Goal: Task Accomplishment & Management: Manage account settings

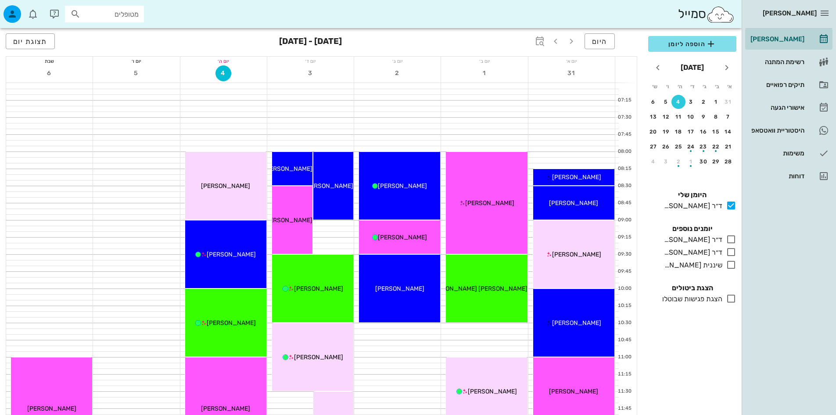
click at [128, 15] on input "מטופלים" at bounding box center [111, 13] width 56 height 11
type input "לי"
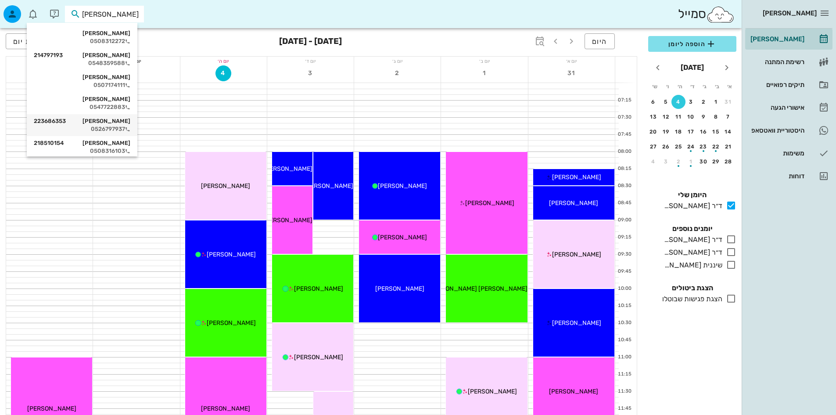
click at [112, 121] on div "ליאן בן זכרי 223686353" at bounding box center [82, 121] width 97 height 7
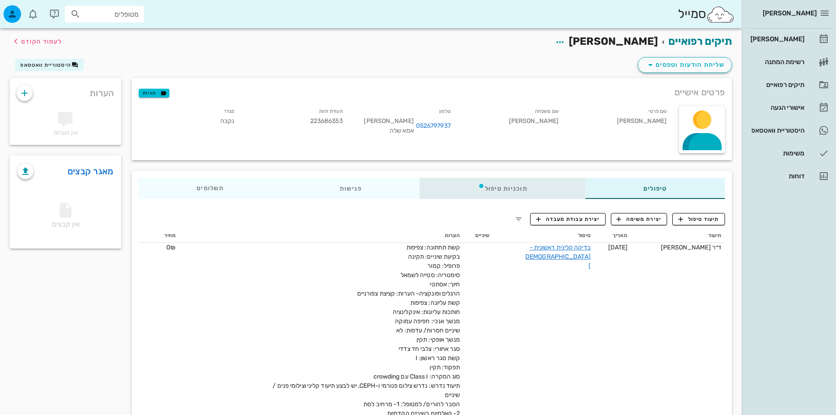
click at [474, 194] on div "תוכניות טיפול" at bounding box center [503, 188] width 166 height 21
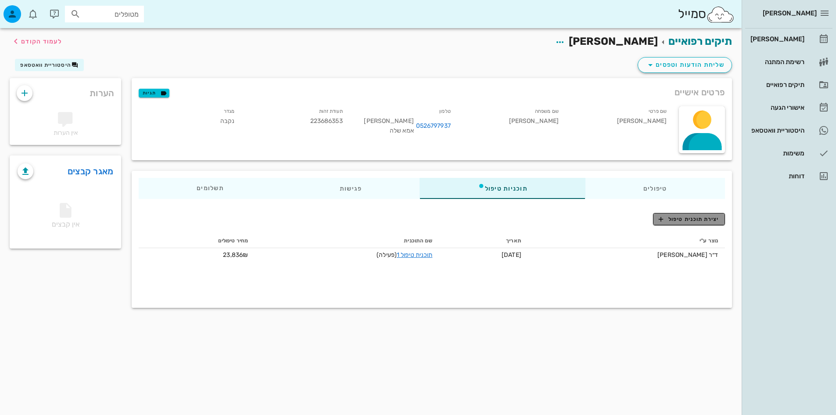
click at [692, 218] on span "יצירת תוכנית טיפול" at bounding box center [689, 219] width 60 height 8
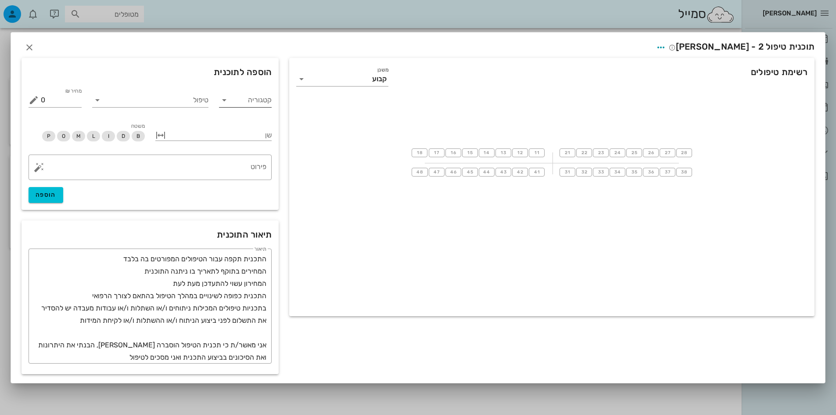
click at [235, 98] on input "קטגוריה" at bounding box center [252, 100] width 39 height 14
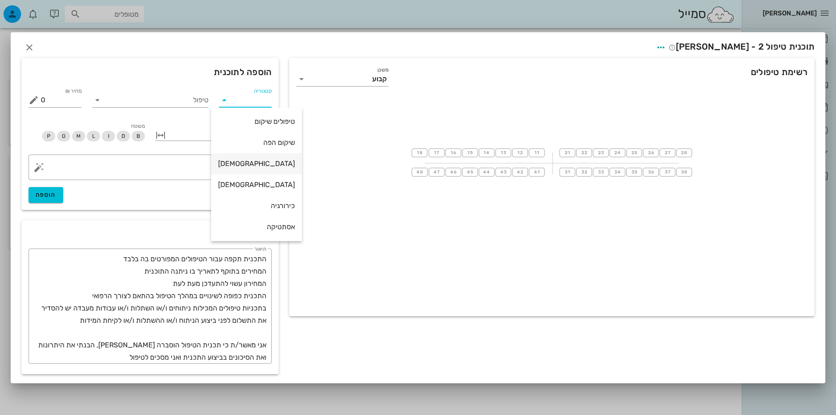
click at [259, 164] on div "אורתו" at bounding box center [256, 163] width 77 height 8
type input "אורתו"
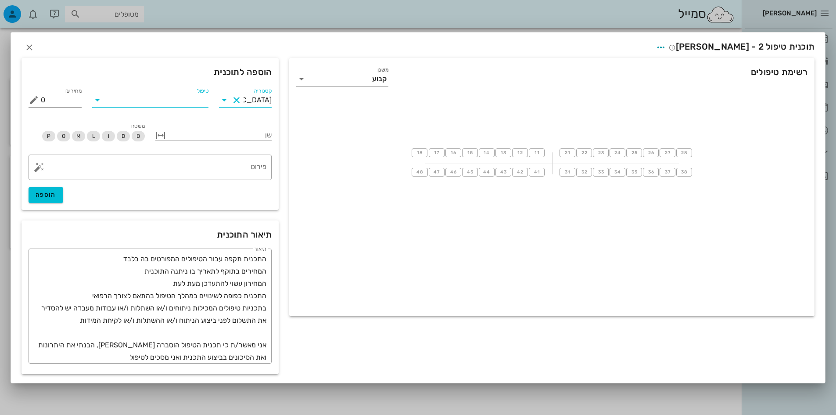
click at [199, 102] on input "טיפול" at bounding box center [156, 100] width 104 height 14
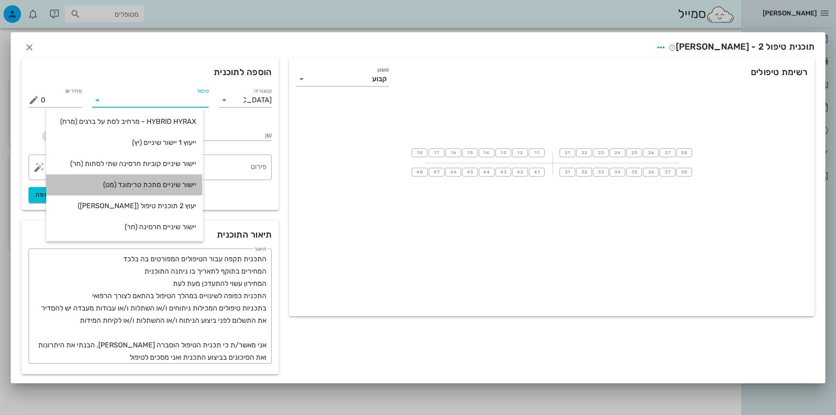
click at [174, 185] on div "יישור שיניים מתכת טרימונד (מט)" at bounding box center [124, 184] width 143 height 8
type input "18880"
type textarea "הטיפול כולל גשר לשתי הלסתות, הורדת הגשר בסוף הטיפול, קיבועים לשתי הלסתות , וקיב…"
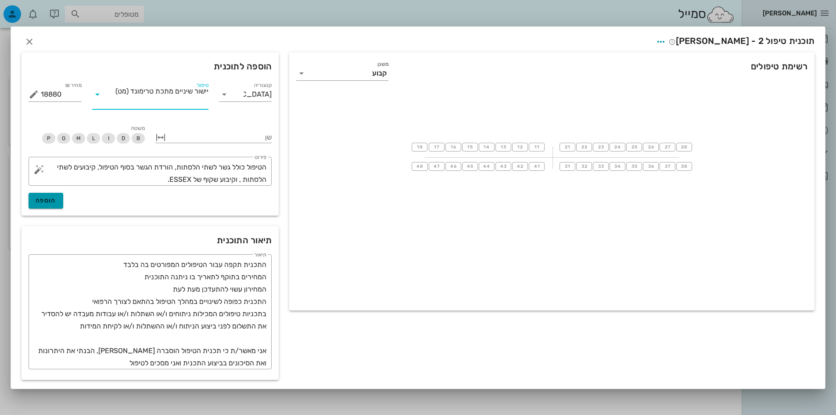
click at [44, 201] on span "הוספה" at bounding box center [46, 200] width 21 height 7
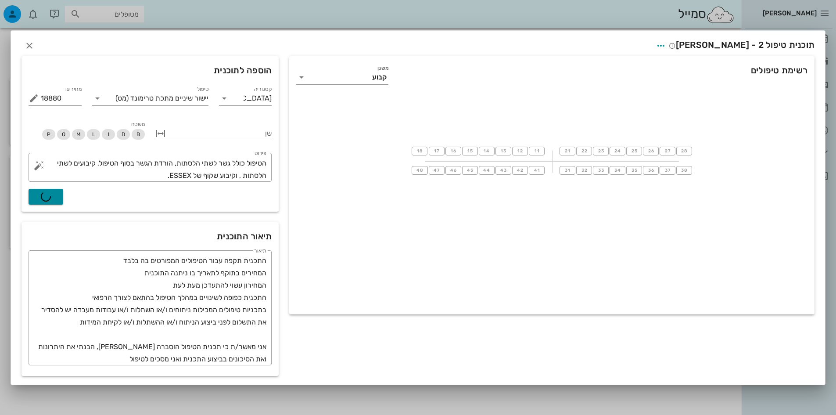
type input "0"
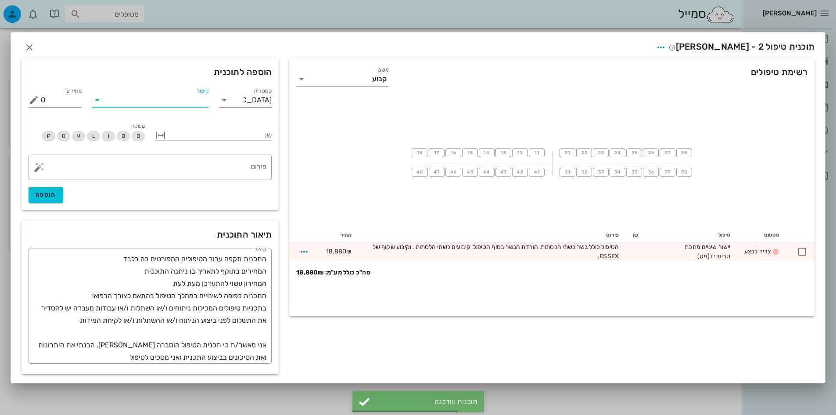
click at [191, 99] on input "טיפול" at bounding box center [156, 100] width 104 height 14
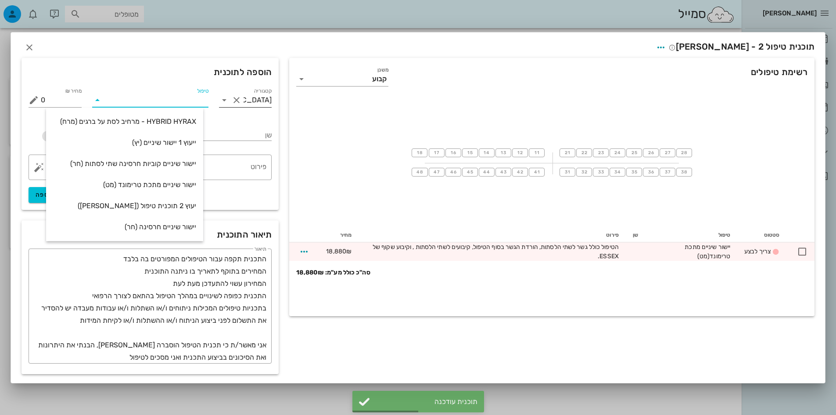
click at [255, 105] on input "אורתו" at bounding box center [258, 100] width 29 height 14
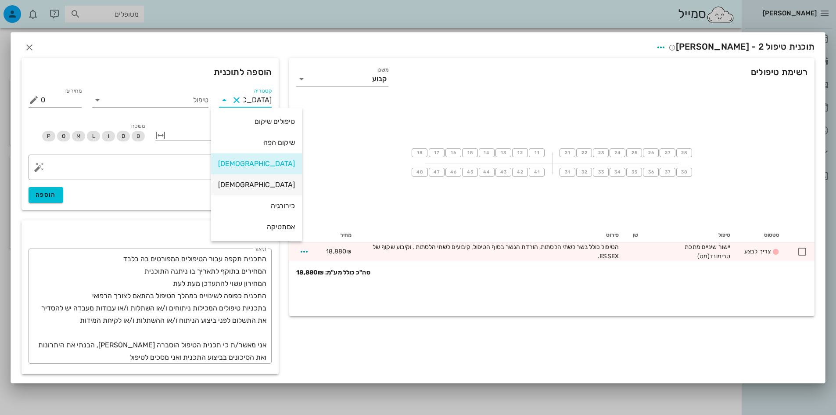
click at [250, 183] on div "אורתודונטיה" at bounding box center [256, 184] width 77 height 8
type input "אורתודונטיה"
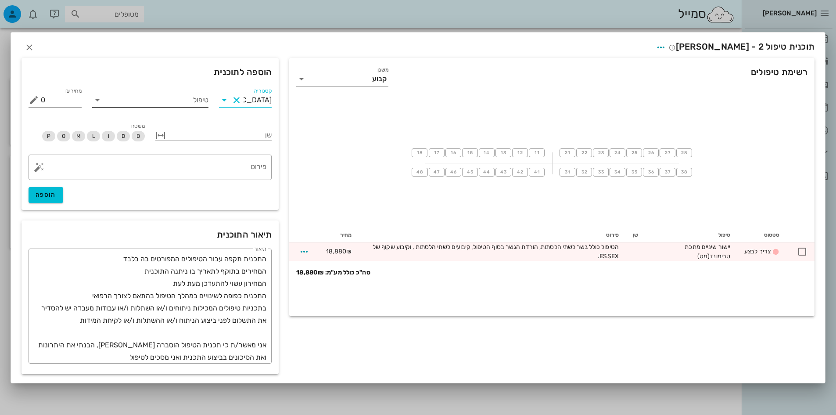
click at [199, 106] on input "טיפול" at bounding box center [156, 100] width 104 height 14
type input "ע"
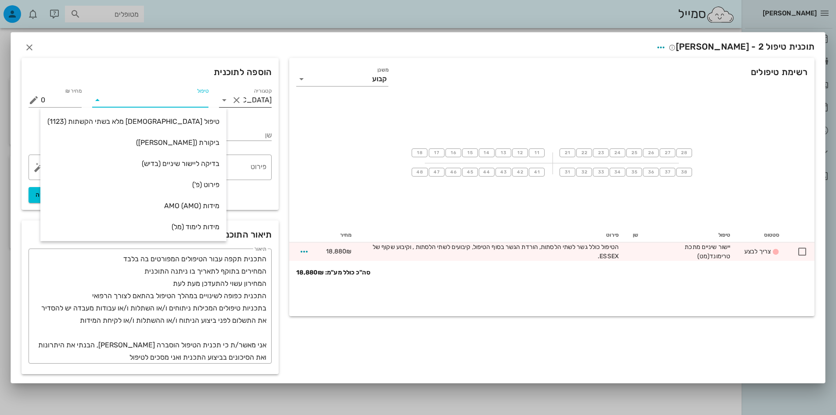
click at [244, 97] on input "אורתודונטיה" at bounding box center [258, 100] width 29 height 14
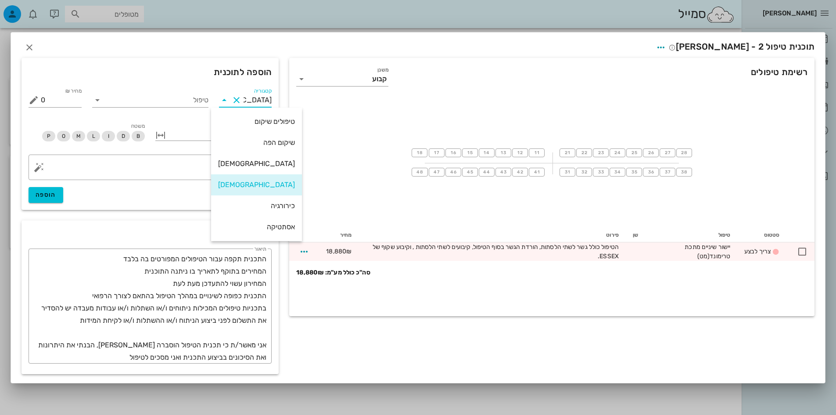
click at [234, 97] on button "Clear קטגוריה" at bounding box center [236, 100] width 11 height 11
click at [193, 98] on input "טיפול" at bounding box center [156, 100] width 104 height 14
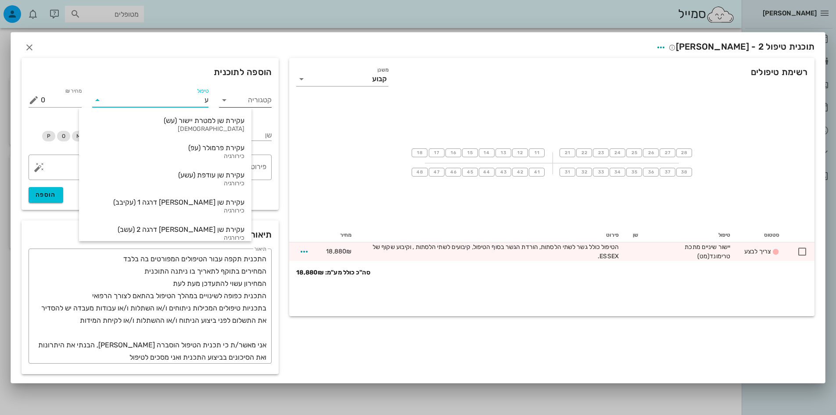
type input "עק"
click at [191, 123] on div "עקירת שן למטרת יישור (עש)" at bounding box center [165, 120] width 158 height 8
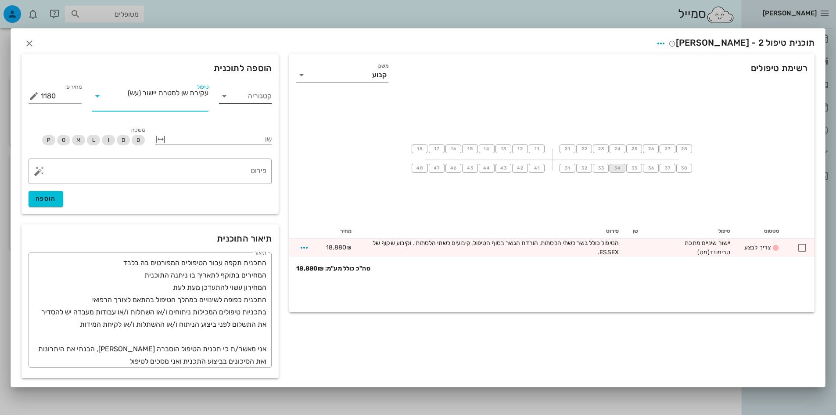
click at [619, 167] on span "34" at bounding box center [617, 168] width 7 height 5
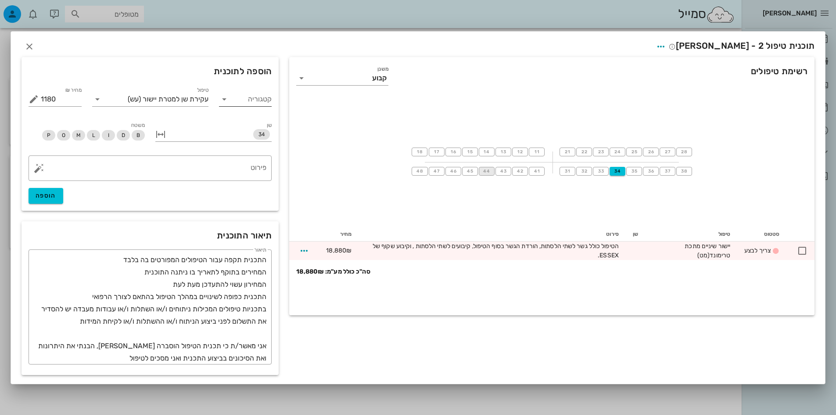
click at [489, 170] on span "44" at bounding box center [486, 171] width 7 height 5
click at [636, 151] on span "25" at bounding box center [634, 151] width 7 height 5
click at [473, 151] on span "15" at bounding box center [470, 151] width 7 height 5
click at [40, 196] on span "הוספה" at bounding box center [46, 195] width 21 height 7
type input "0"
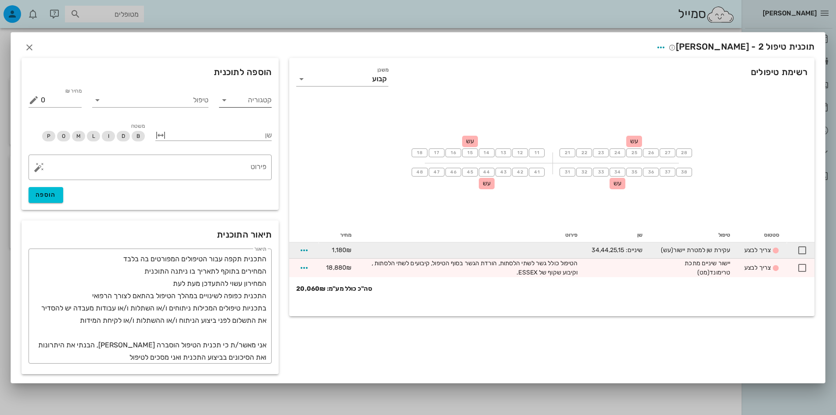
click at [751, 248] on span "צריך לבצע" at bounding box center [758, 249] width 26 height 7
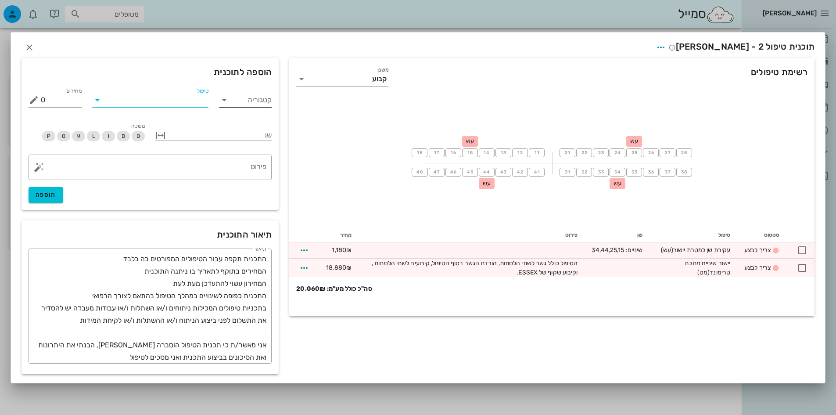
click at [188, 102] on input "טיפול" at bounding box center [156, 100] width 104 height 14
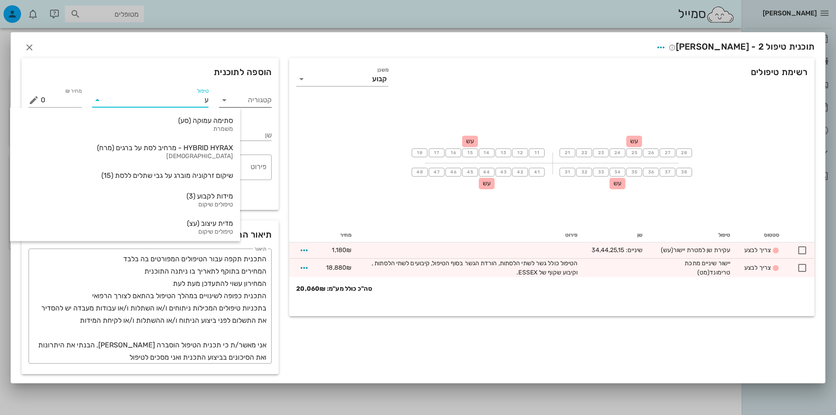
type input "עק"
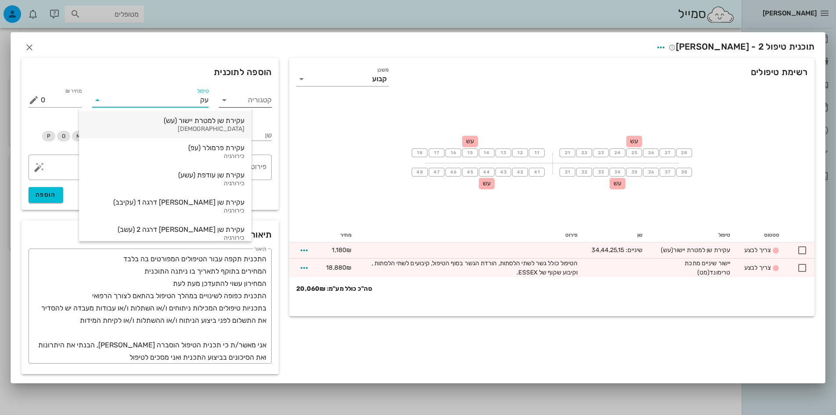
click at [165, 119] on div "עקירת שן למטרת יישור (עש)" at bounding box center [165, 120] width 158 height 8
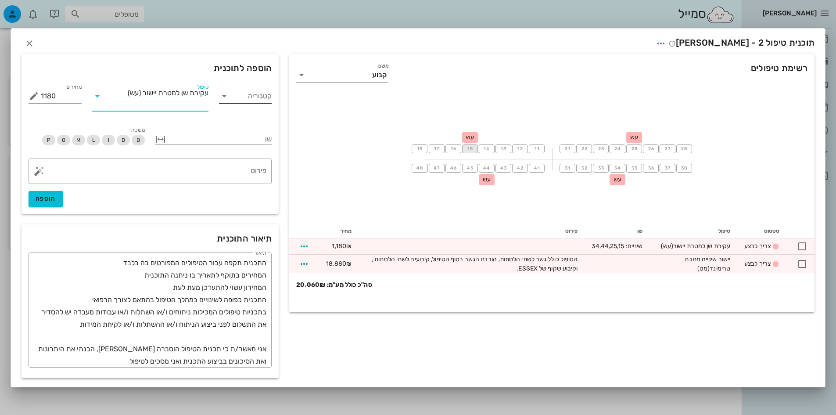
click at [472, 148] on span "15" at bounding box center [470, 148] width 7 height 5
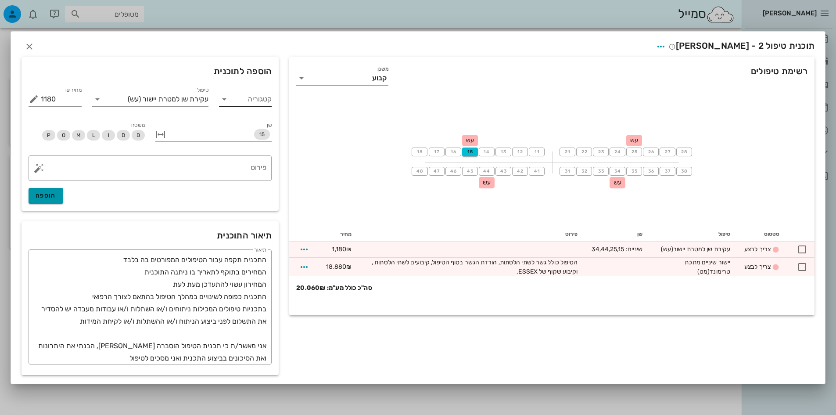
click at [48, 195] on span "הוספה" at bounding box center [46, 195] width 21 height 7
type input "0"
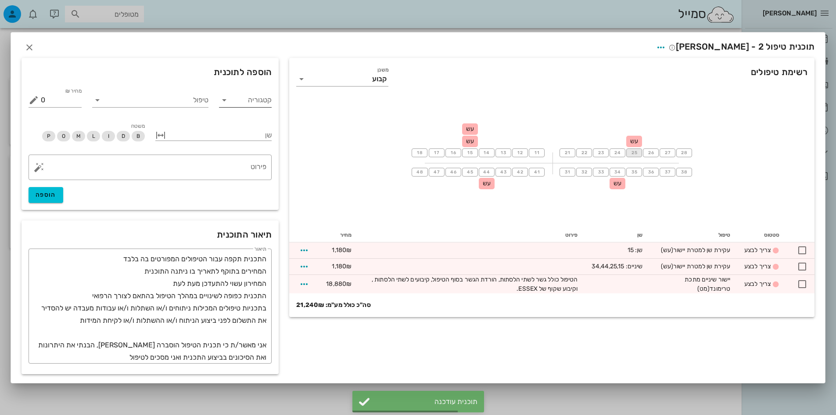
click at [637, 151] on span "25" at bounding box center [634, 152] width 7 height 5
click at [58, 191] on button "הוספה" at bounding box center [46, 196] width 35 height 16
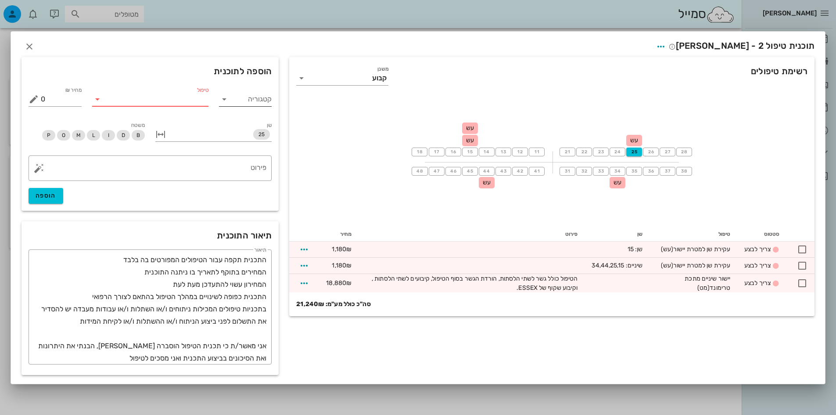
click at [195, 99] on input "טיפול" at bounding box center [156, 99] width 104 height 14
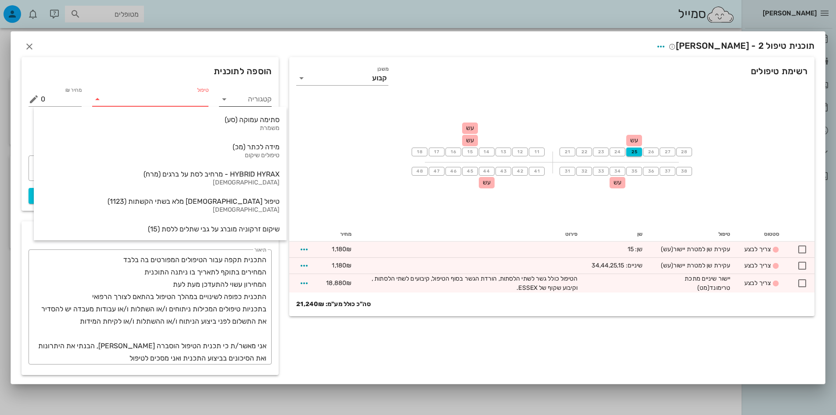
click at [491, 221] on div "18 17 16 15 עש עש 14 13 12 11 21 22 23 24 25 עש 26 27 28 48 47 46 45 44 עש 43 4…" at bounding box center [552, 162] width 526 height 132
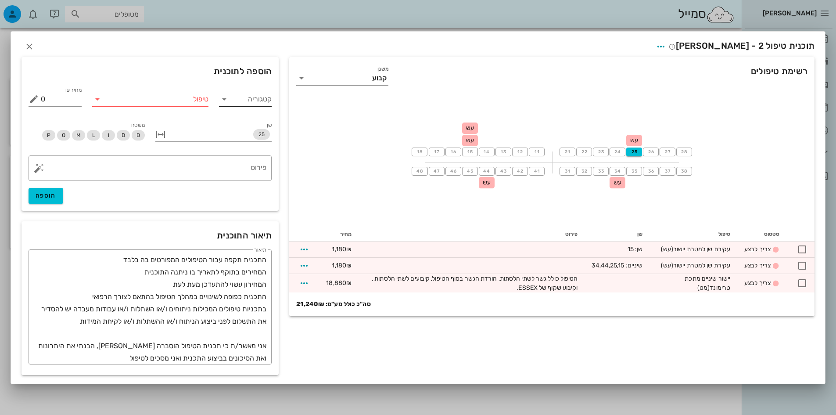
click at [191, 97] on input "טיפול" at bounding box center [156, 99] width 104 height 14
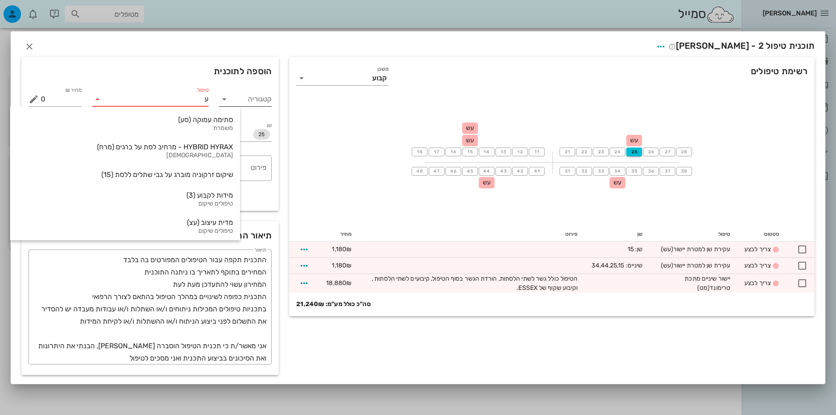
type input "עק"
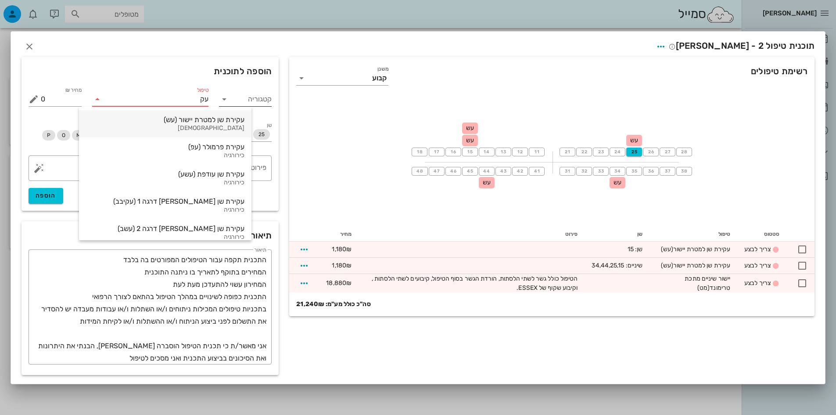
click at [188, 121] on div "עקירת שן למטרת יישור (עש)" at bounding box center [165, 119] width 158 height 8
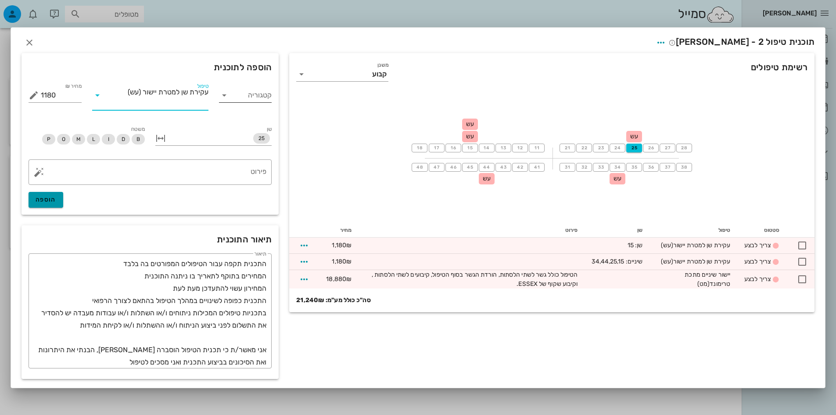
click at [37, 199] on span "הוספה" at bounding box center [46, 199] width 21 height 7
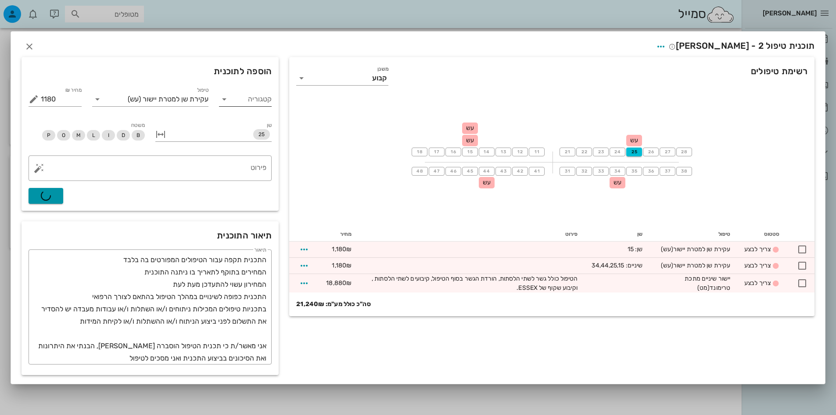
type input "0"
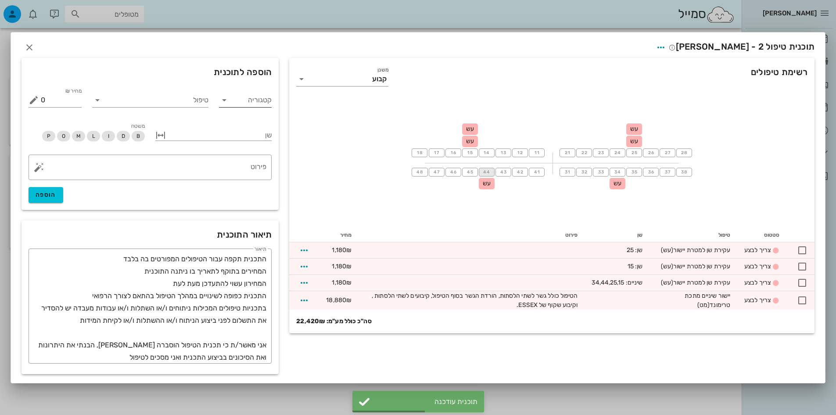
click at [490, 173] on span "44" at bounding box center [486, 171] width 7 height 5
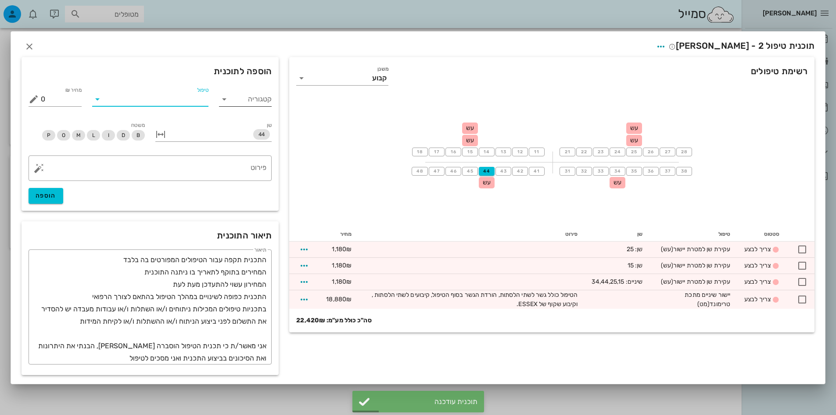
click at [166, 101] on input "טיפול" at bounding box center [156, 99] width 104 height 14
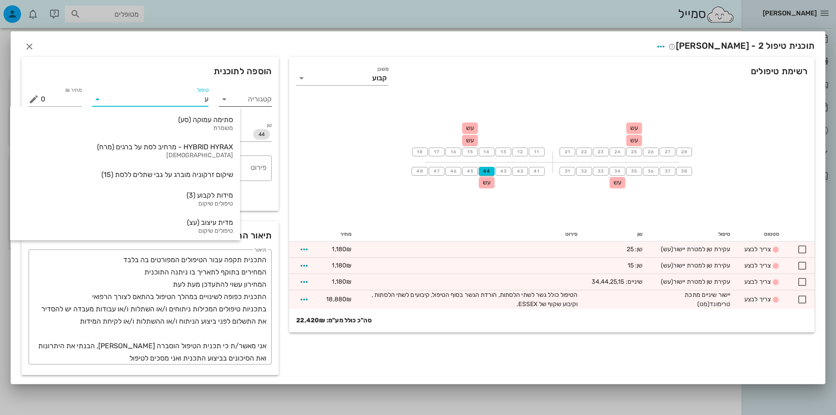
type input "עק"
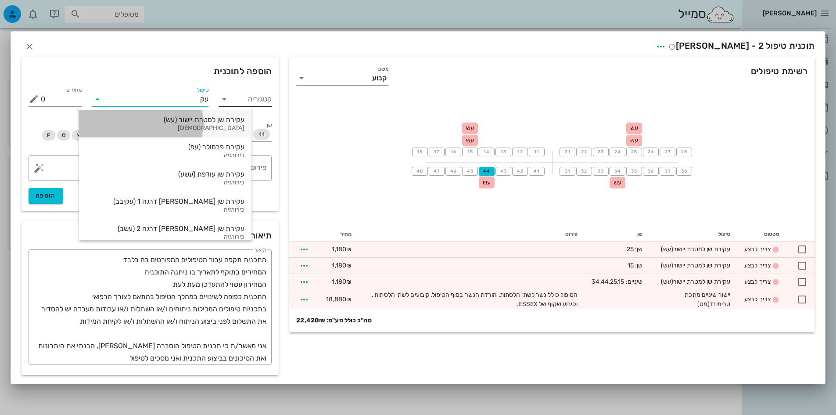
click at [193, 130] on div "אורתו" at bounding box center [165, 128] width 158 height 7
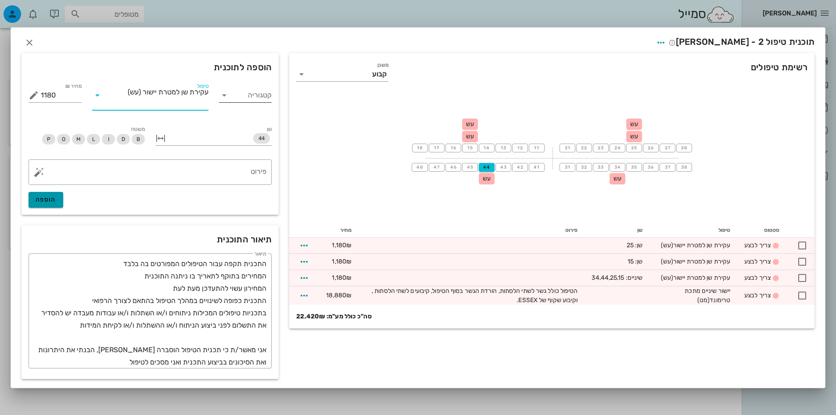
click at [51, 202] on span "הוספה" at bounding box center [46, 199] width 21 height 7
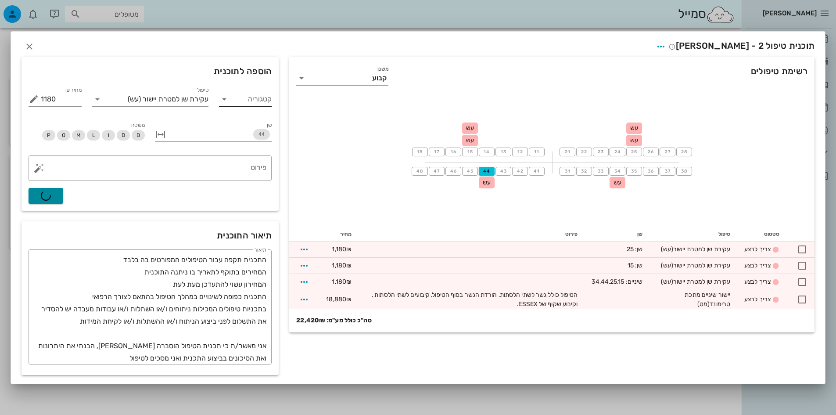
type input "0"
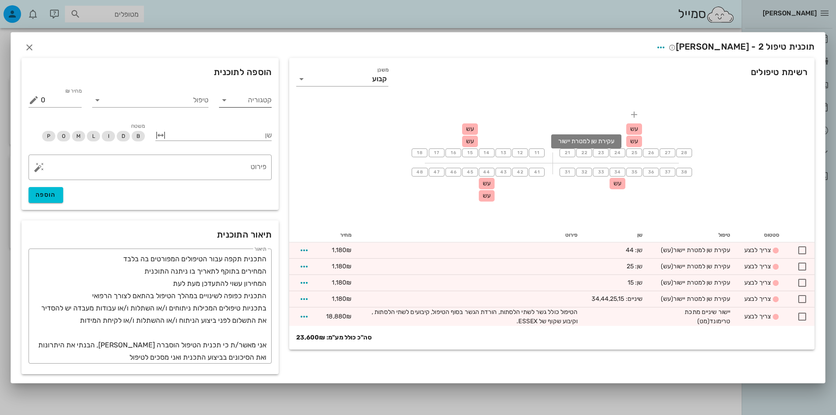
click at [634, 142] on span "עש" at bounding box center [634, 140] width 8 height 7
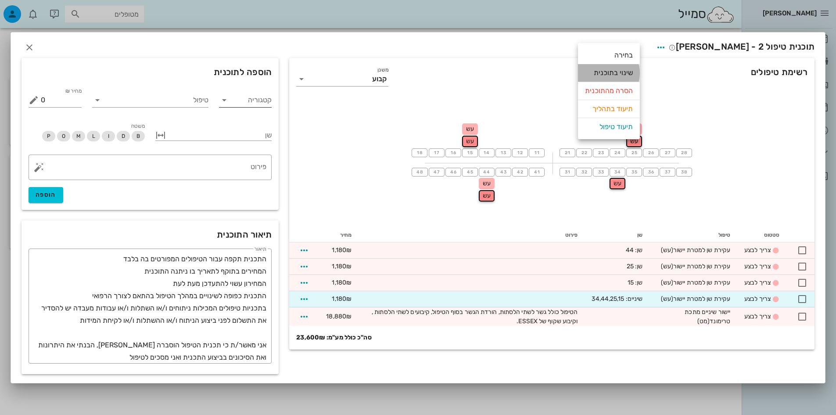
click at [629, 76] on div "שינוי בתוכנית" at bounding box center [609, 73] width 48 height 18
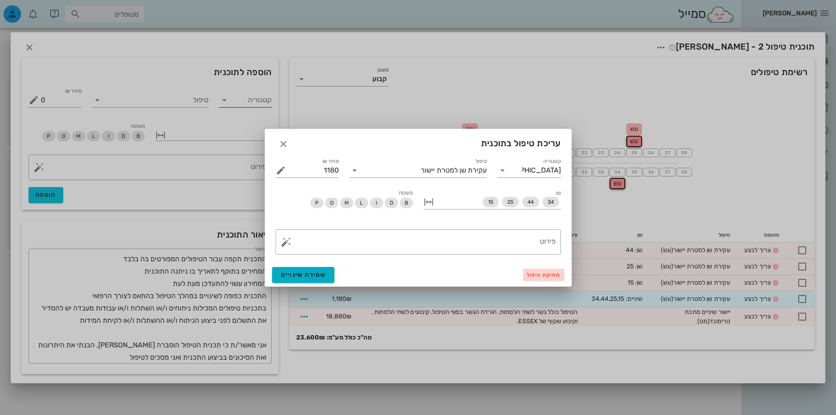
click at [542, 275] on span "מחיקת טיפול" at bounding box center [544, 275] width 34 height 6
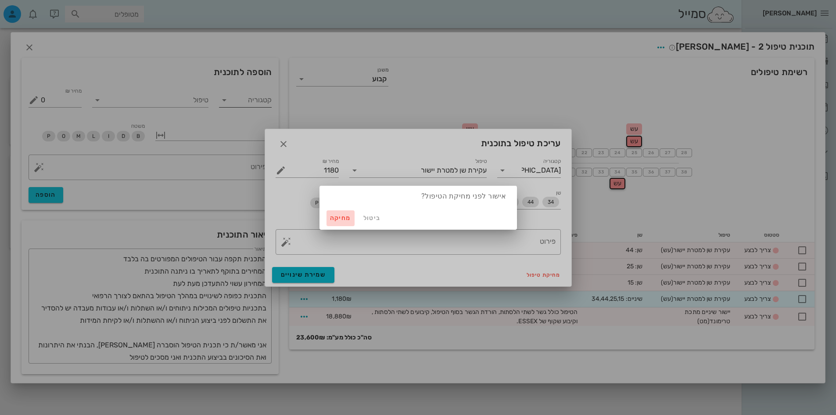
click at [333, 217] on span "מחיקה" at bounding box center [340, 217] width 21 height 7
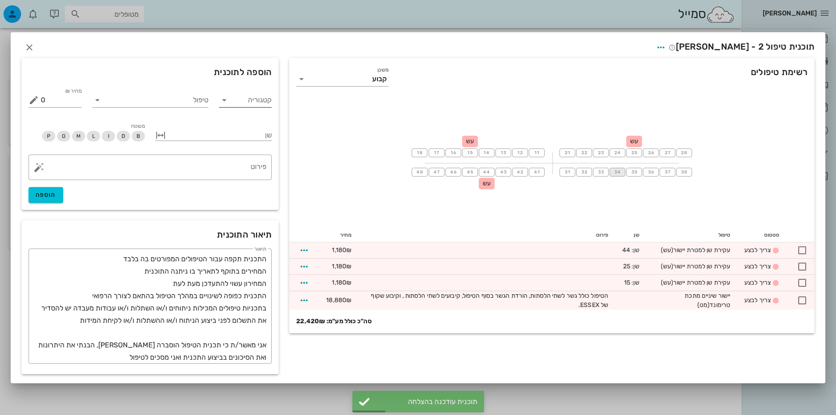
click at [620, 170] on span "34" at bounding box center [617, 171] width 7 height 5
click at [197, 97] on input "טיפול" at bounding box center [156, 99] width 104 height 14
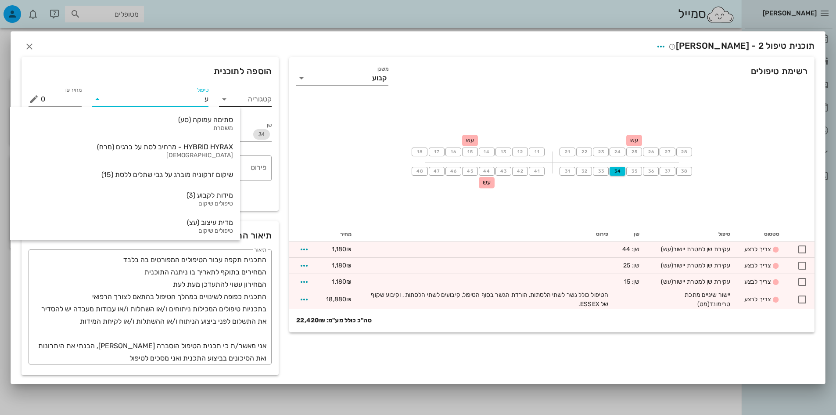
type input "עק"
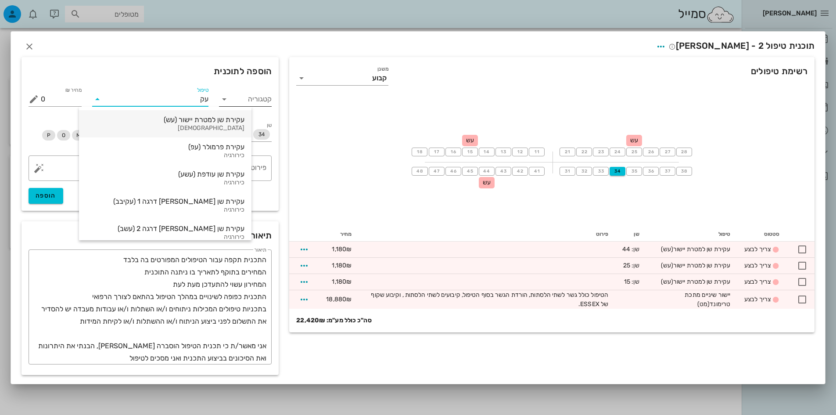
click at [180, 119] on div "עקירת שן למטרת יישור (עש)" at bounding box center [165, 119] width 158 height 8
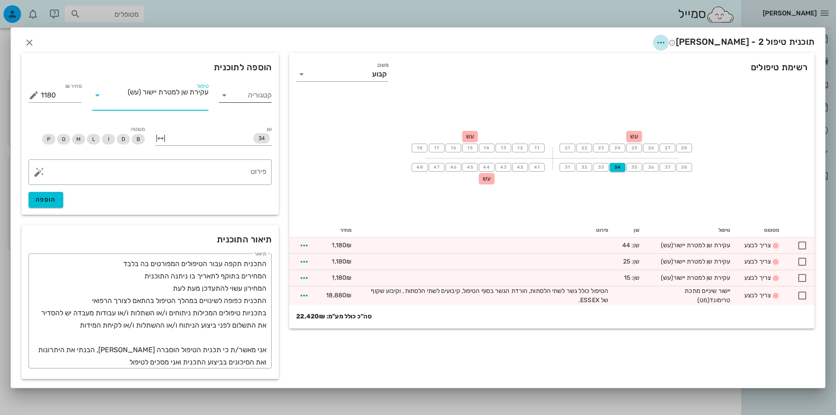
click at [666, 45] on icon "button" at bounding box center [661, 42] width 11 height 11
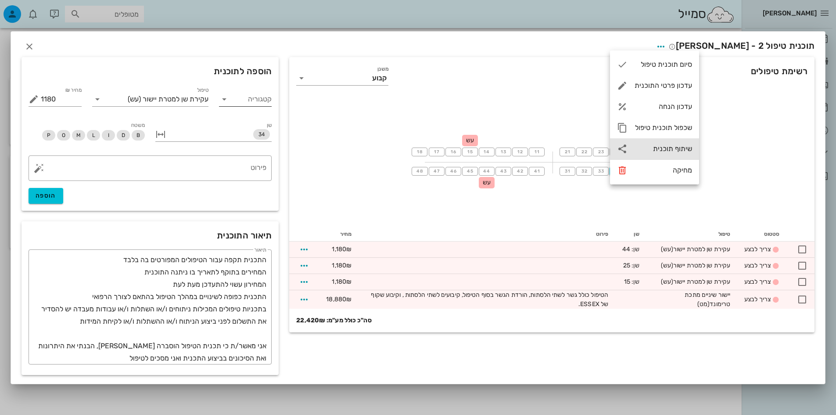
click at [692, 143] on div "שיתוף תוכנית" at bounding box center [654, 148] width 89 height 21
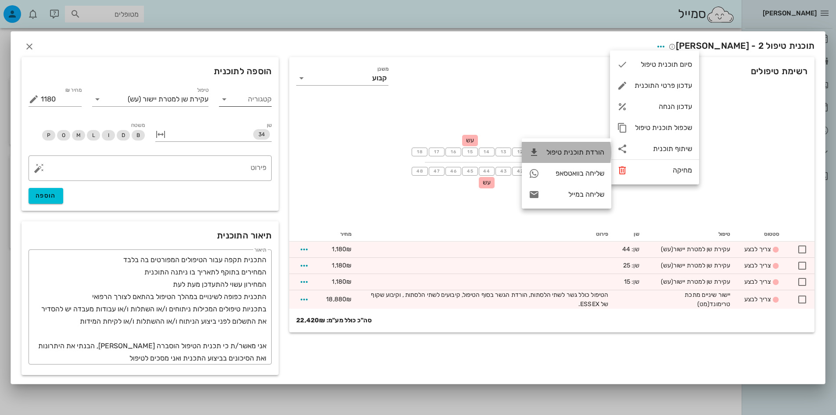
click at [583, 155] on div "הורדת תוכנית טיפול" at bounding box center [576, 152] width 58 height 8
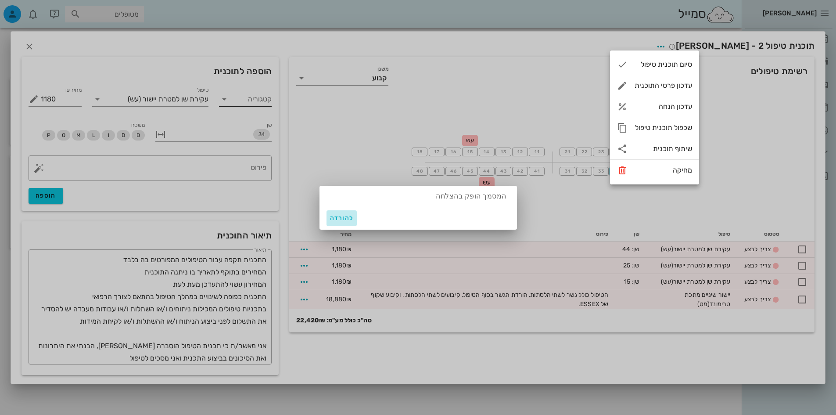
click at [344, 219] on span "להורדה" at bounding box center [342, 217] width 24 height 7
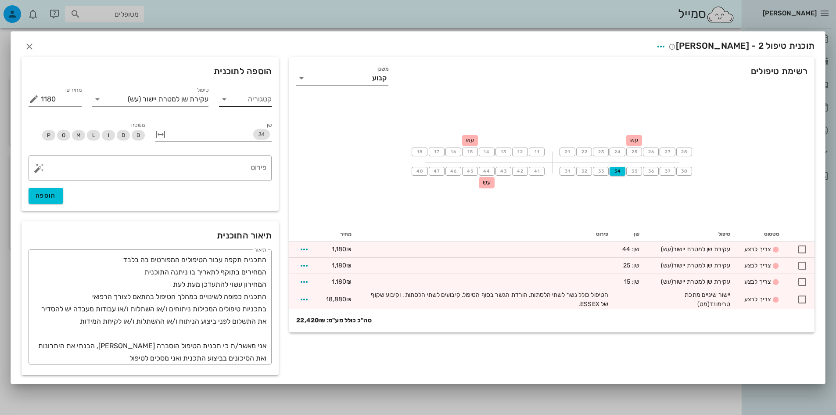
drag, startPoint x: 804, startPoint y: 150, endPoint x: 740, endPoint y: 149, distance: 63.7
click at [804, 150] on div "18 17 16 15 עש 14 13 12 11 21 22 23 24 25 עש 26 27 28 48 47 46 45 44 עש 43 42 4…" at bounding box center [552, 162] width 526 height 132
click at [55, 196] on span "הוספה" at bounding box center [46, 195] width 21 height 7
type input "0"
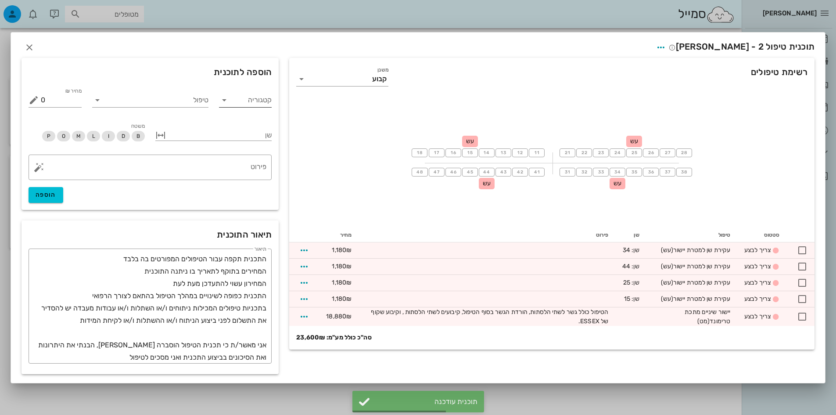
click at [681, 47] on div "תוכנית טיפול 2 - ליאן בן זכרי" at bounding box center [418, 45] width 814 height 27
click at [666, 49] on icon "button" at bounding box center [661, 47] width 11 height 11
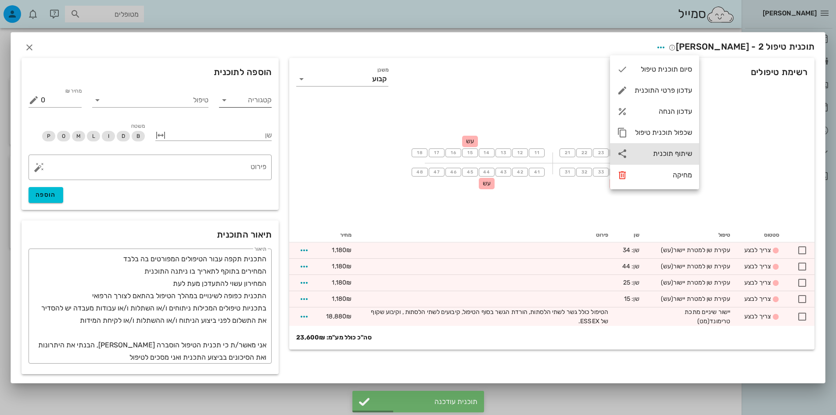
click at [675, 151] on div "שיתוף תוכנית" at bounding box center [664, 153] width 58 height 8
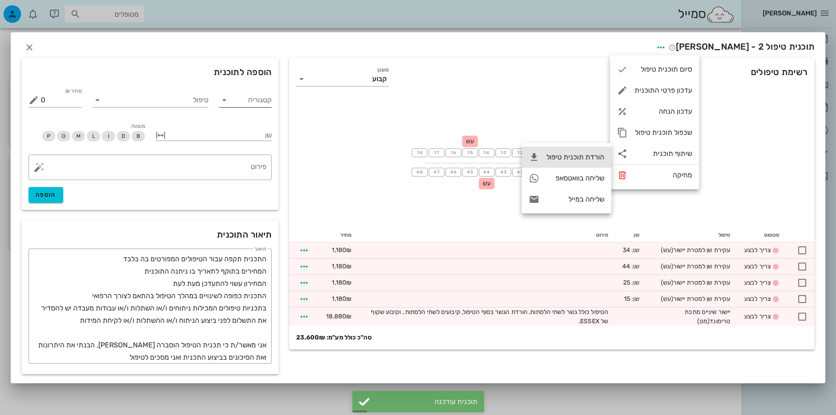
click at [597, 155] on div "הורדת תוכנית טיפול" at bounding box center [576, 157] width 58 height 8
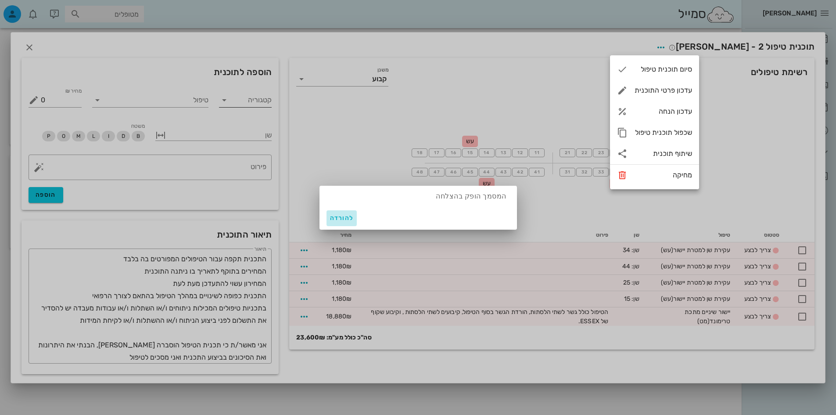
click at [337, 220] on span "להורדה" at bounding box center [342, 217] width 24 height 7
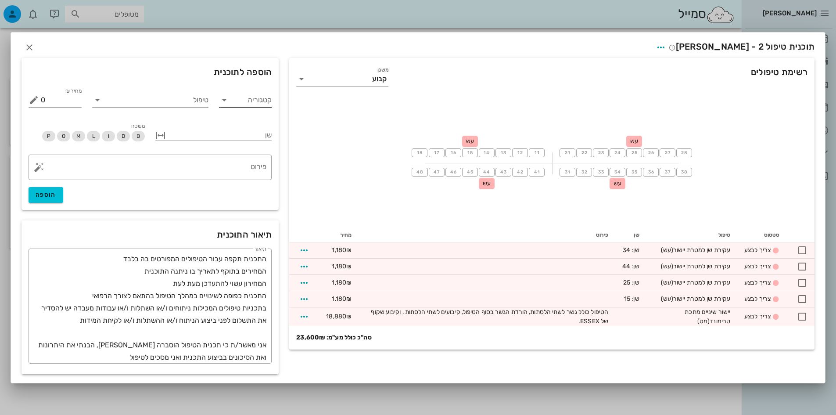
click at [680, 51] on div "תוכנית טיפול 2 - ליאן בן זכרי" at bounding box center [418, 45] width 814 height 27
click at [666, 48] on icon "button" at bounding box center [661, 47] width 11 height 11
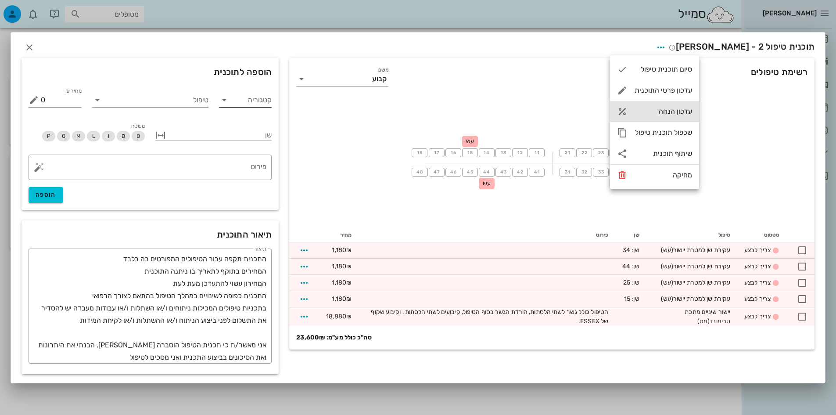
click at [677, 113] on div "עדכון הנחה" at bounding box center [664, 111] width 58 height 8
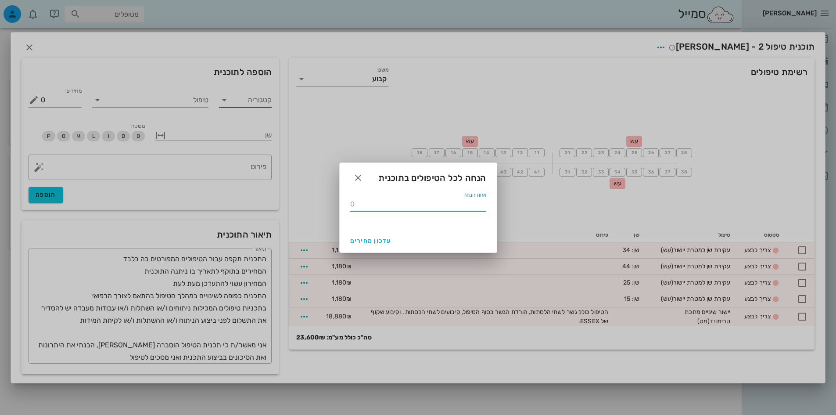
click at [463, 201] on div "אחוז הנחה" at bounding box center [418, 204] width 136 height 14
type input "10"
click at [375, 239] on span "עדכון מחירים" at bounding box center [370, 240] width 41 height 7
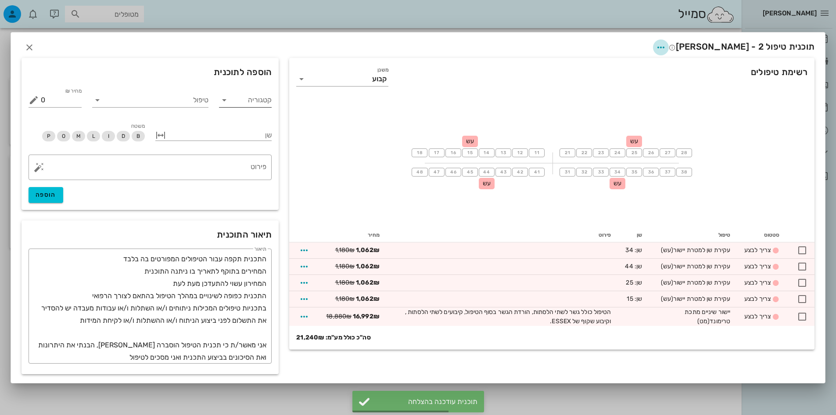
click at [666, 47] on icon "button" at bounding box center [661, 47] width 11 height 11
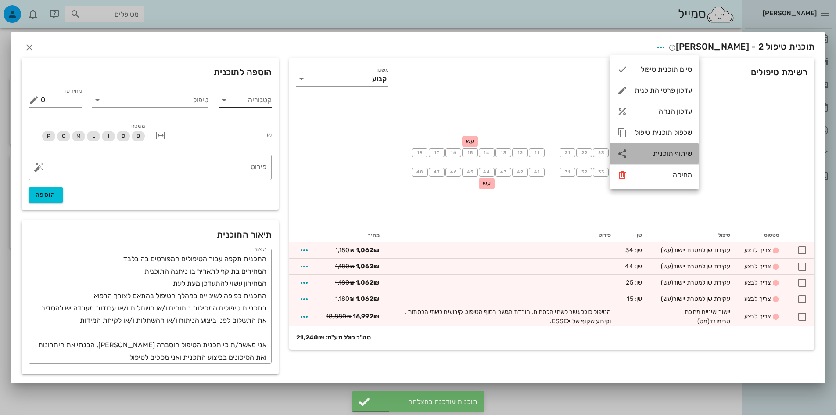
click at [674, 155] on div "שיתוף תוכנית" at bounding box center [664, 153] width 58 height 8
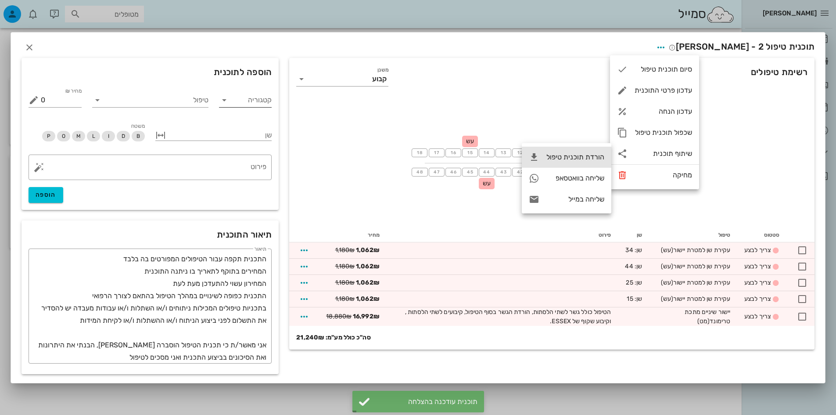
click at [579, 158] on div "הורדת תוכנית טיפול" at bounding box center [576, 157] width 58 height 8
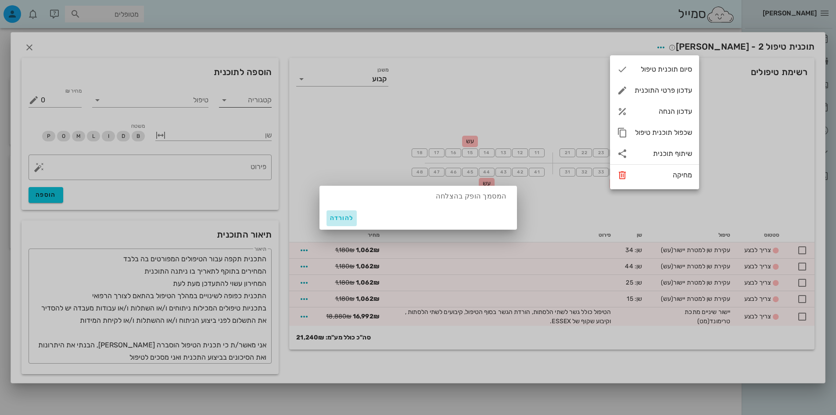
click at [349, 220] on span "להורדה" at bounding box center [342, 217] width 24 height 7
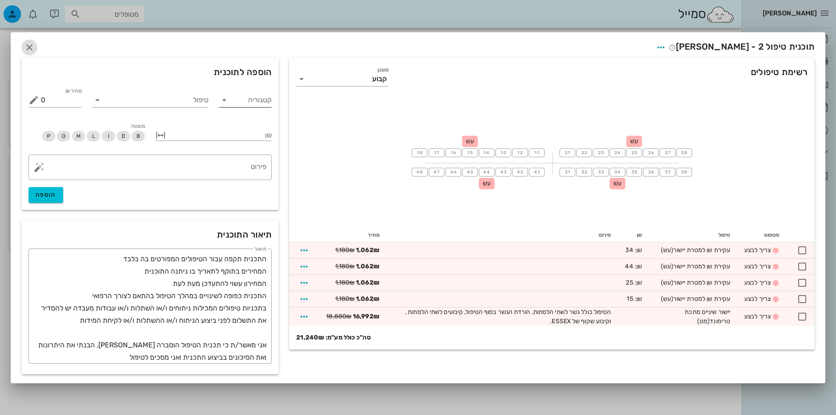
click at [35, 46] on span "button" at bounding box center [30, 47] width 16 height 11
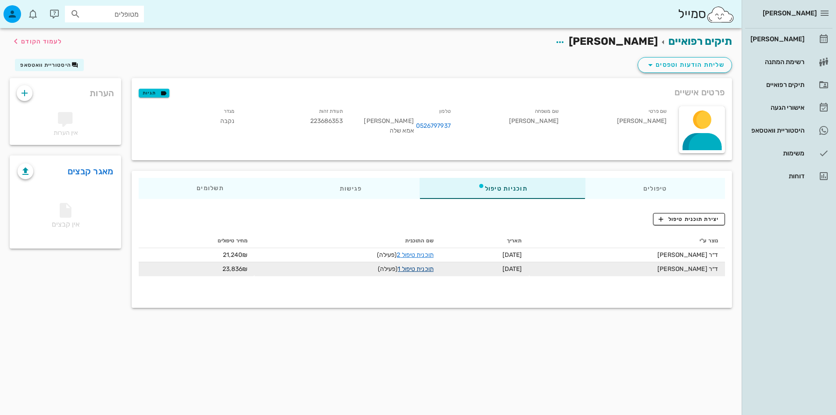
click at [413, 267] on link "תוכנית טיפול 1" at bounding box center [416, 268] width 36 height 7
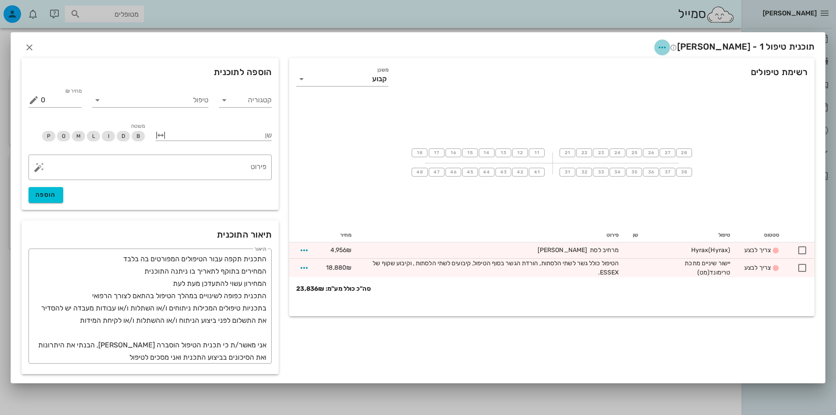
click at [668, 43] on icon "button" at bounding box center [662, 47] width 11 height 11
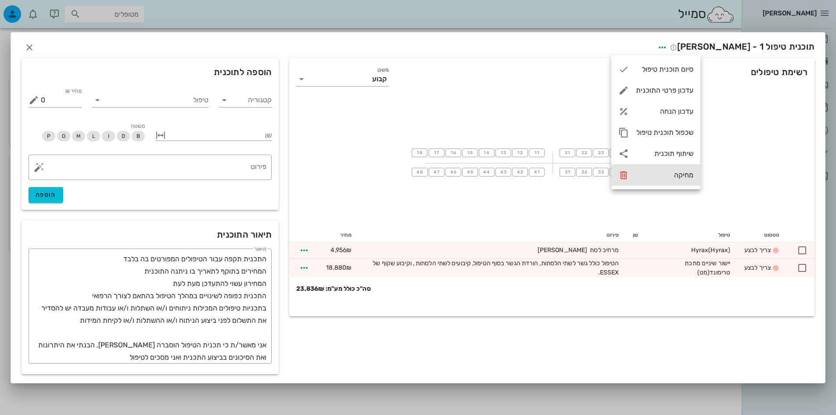
click at [690, 174] on div "מחיקה" at bounding box center [665, 175] width 58 height 8
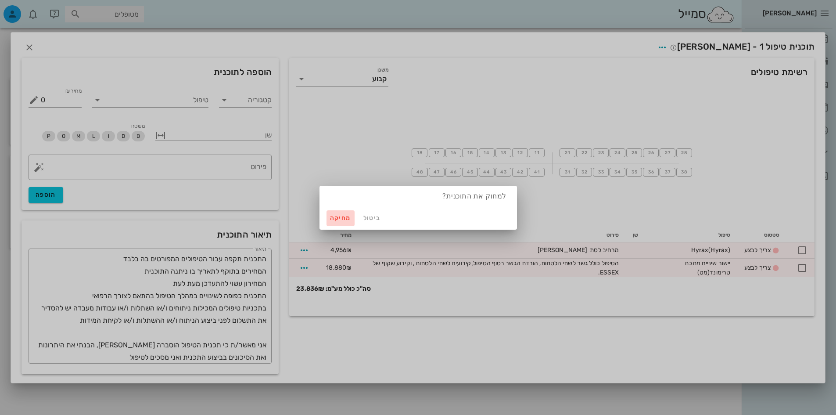
click at [348, 221] on span "מחיקה" at bounding box center [340, 217] width 21 height 7
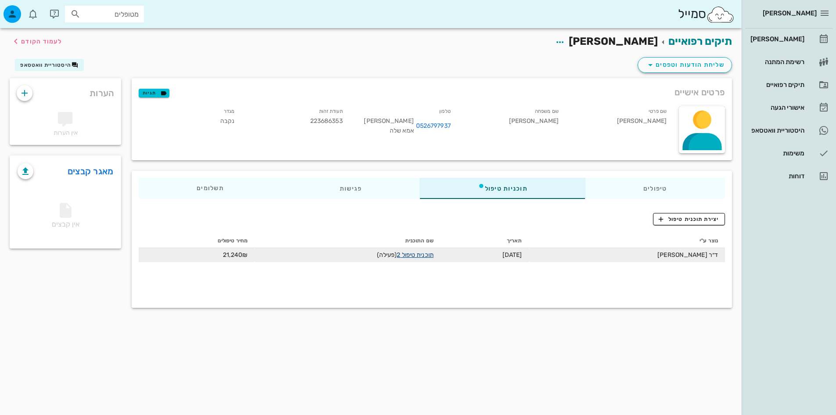
click at [426, 256] on link "תוכנית טיפול 2" at bounding box center [415, 254] width 36 height 7
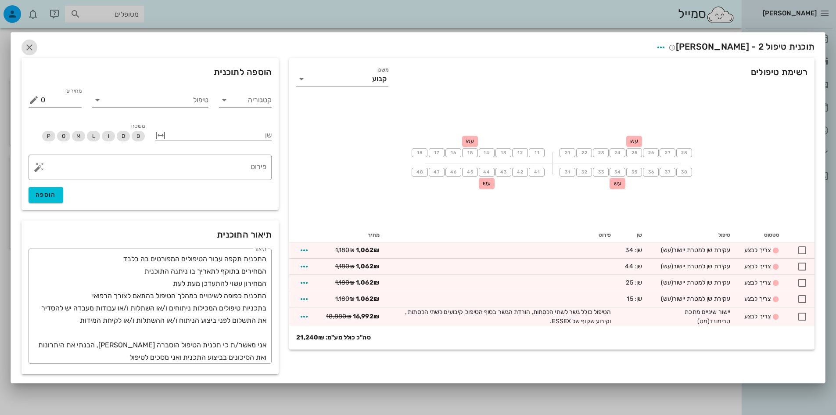
click at [30, 44] on icon "button" at bounding box center [29, 47] width 11 height 11
